Goal: Navigation & Orientation: Find specific page/section

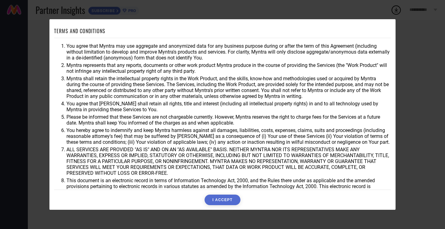
click at [231, 200] on button "I ACCEPT" at bounding box center [223, 199] width 36 height 11
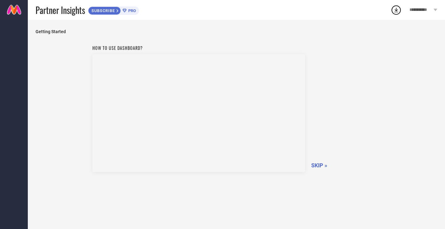
click at [323, 163] on span "SKIP »" at bounding box center [319, 165] width 16 height 6
